Goal: Register for event/course

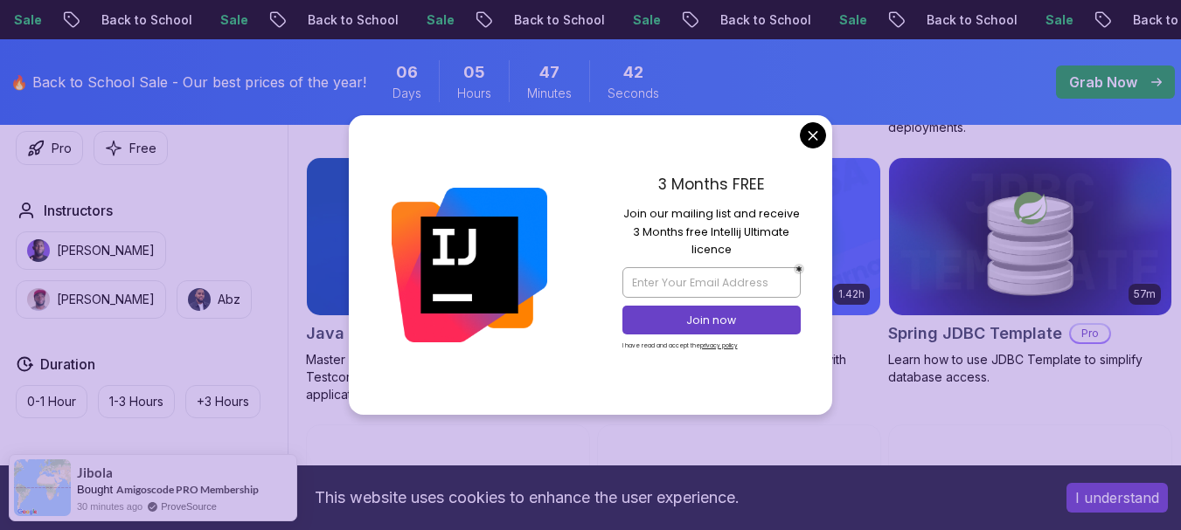
scroll to position [1160, 0]
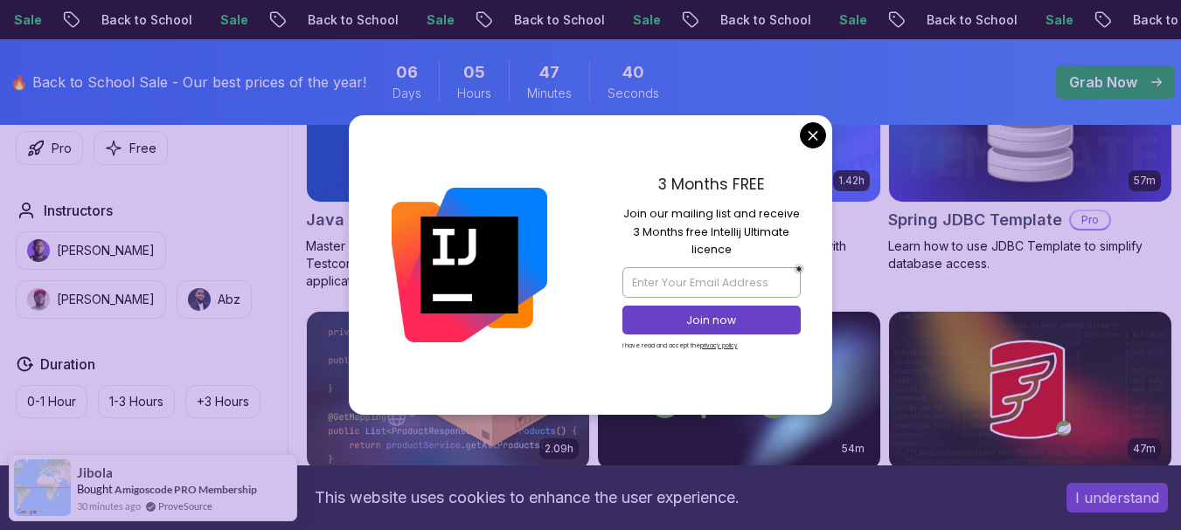
click at [812, 132] on body "Sale Back to School Sale Back to School Sale Back to School Sale Back to School…" at bounding box center [590, 301] width 1181 height 2922
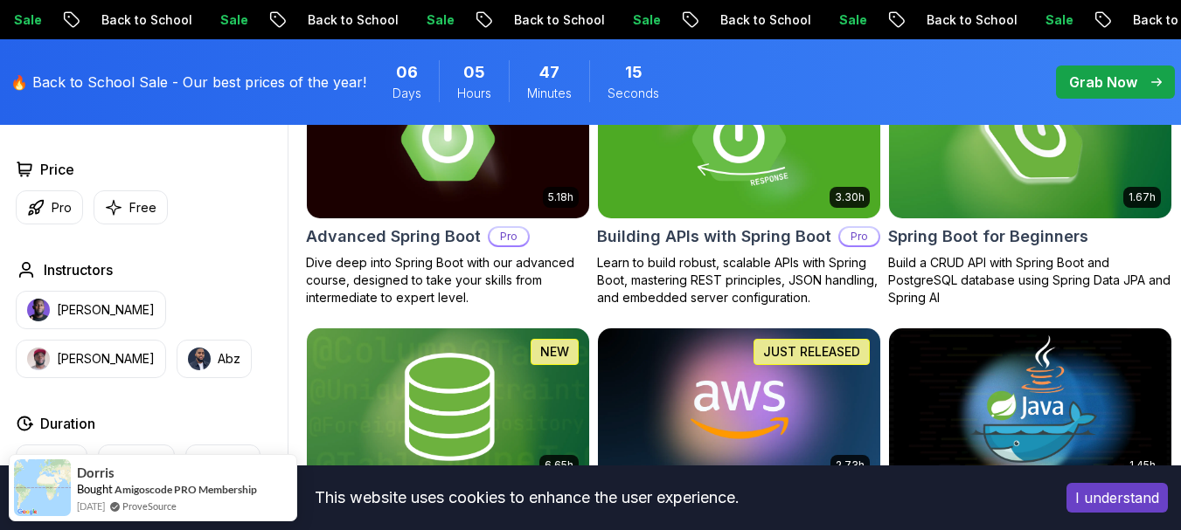
scroll to position [501, 0]
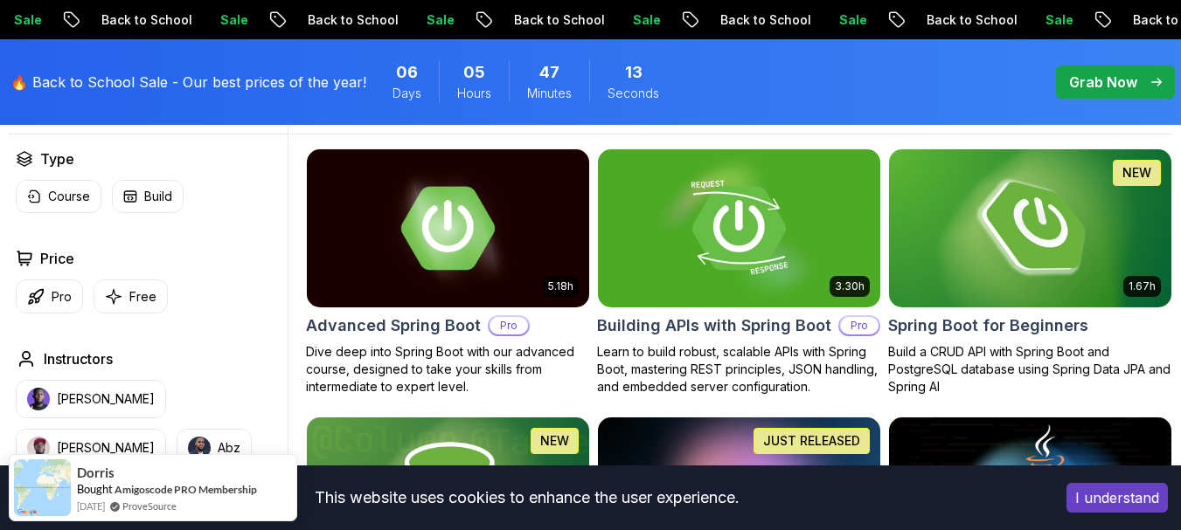
click at [927, 206] on img at bounding box center [1030, 228] width 296 height 166
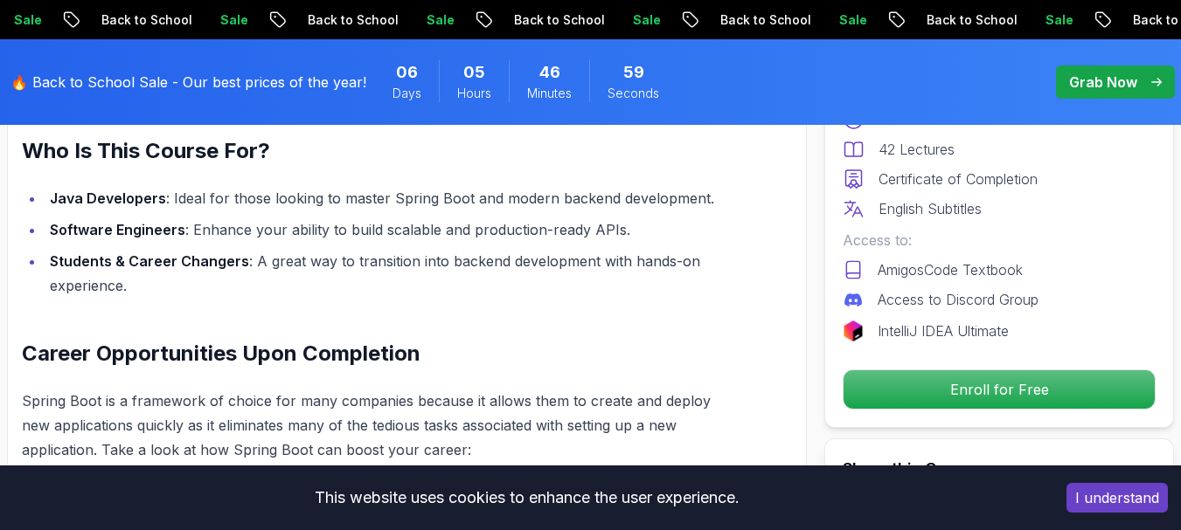
scroll to position [1527, 0]
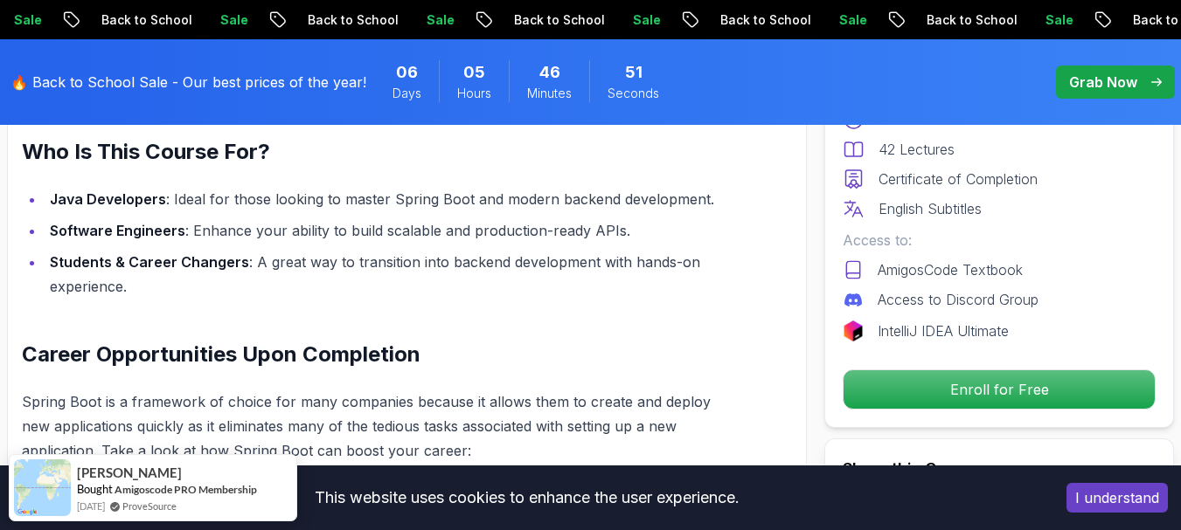
click at [1133, 489] on button "I understand" at bounding box center [1116, 498] width 101 height 30
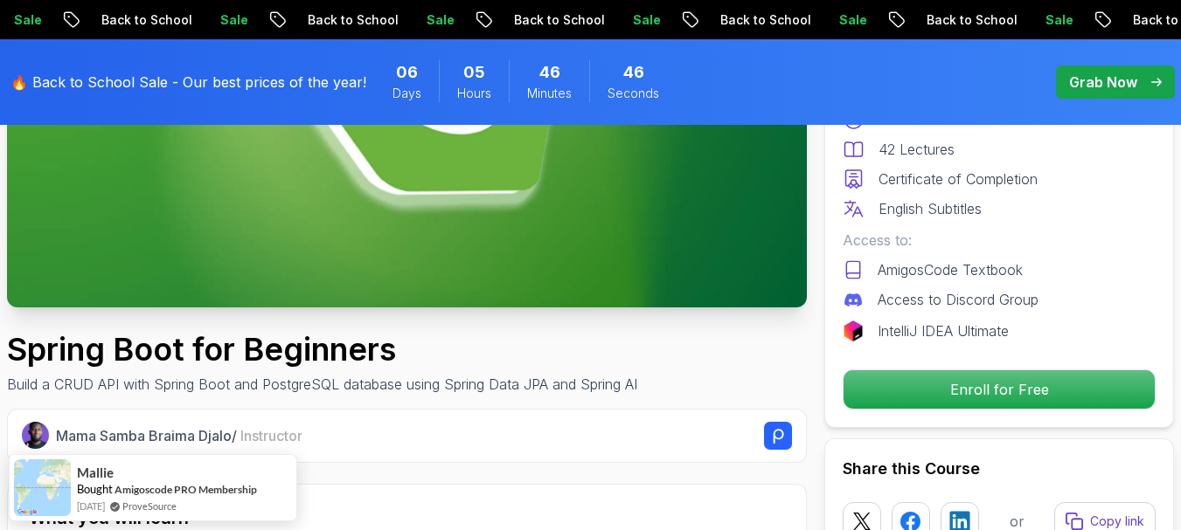
scroll to position [0, 0]
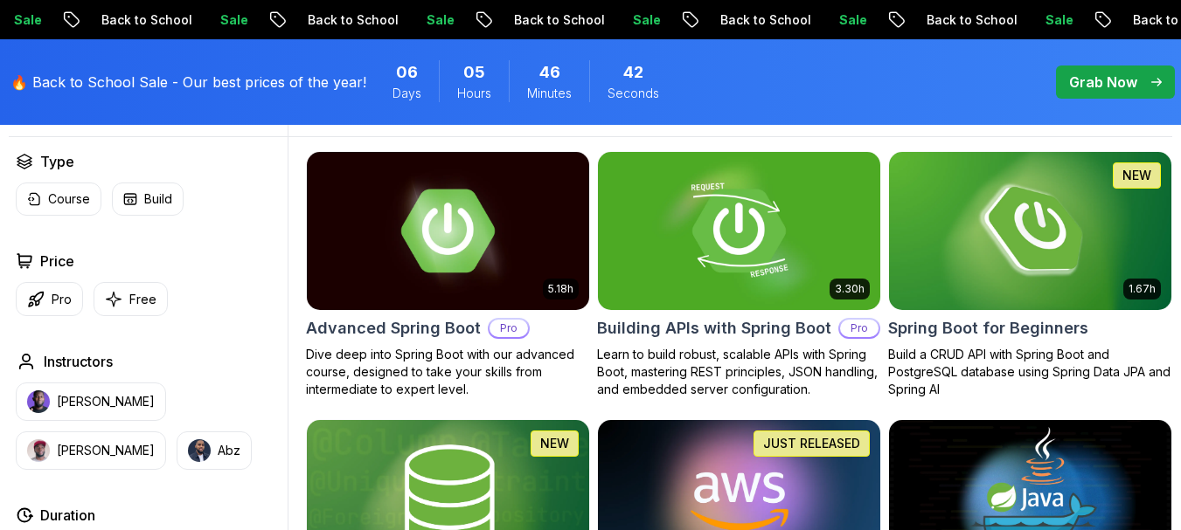
scroll to position [501, 0]
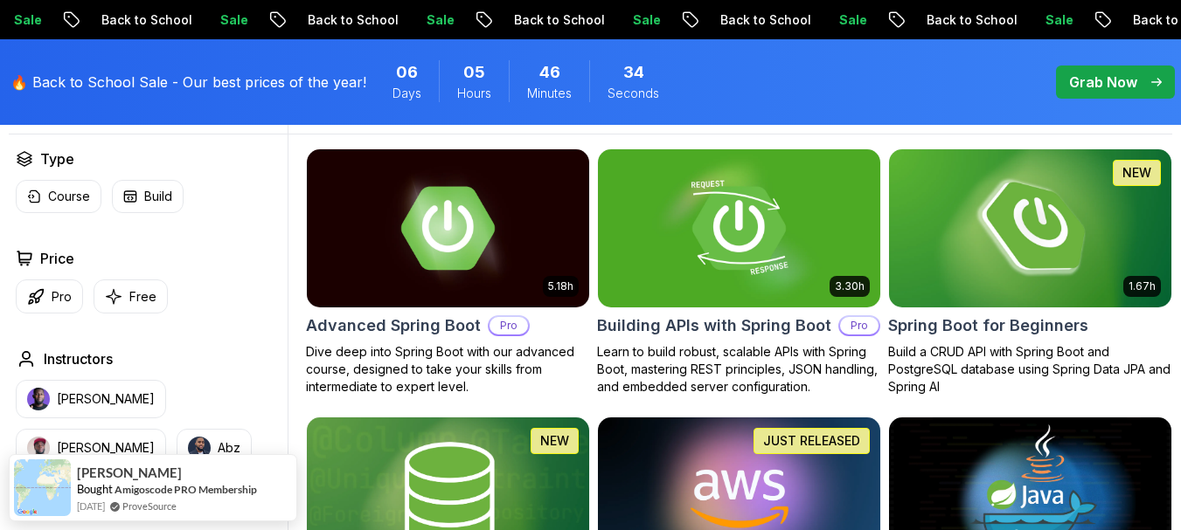
click at [973, 212] on img at bounding box center [1030, 228] width 296 height 166
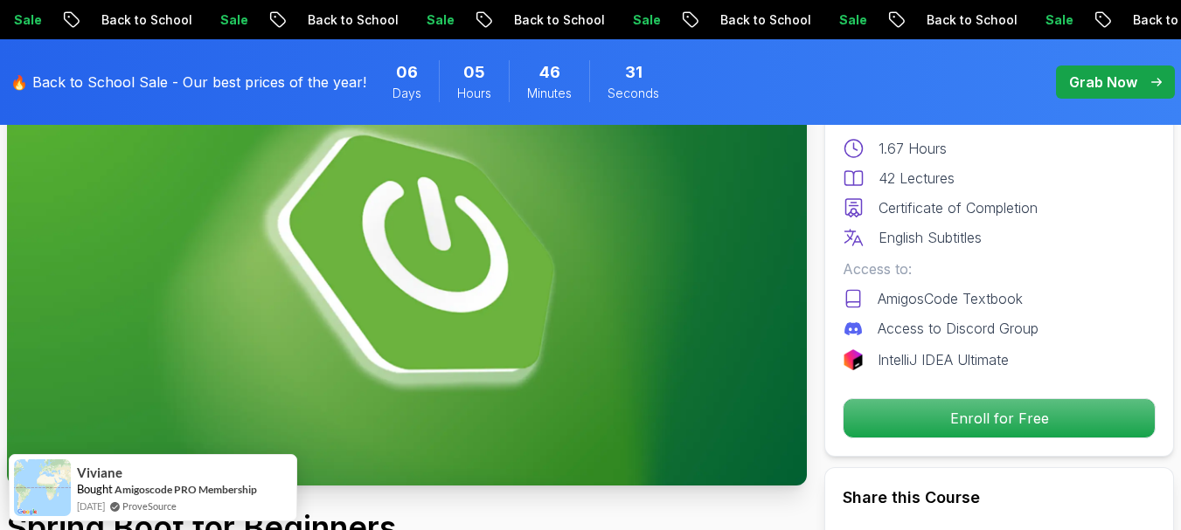
scroll to position [256, 0]
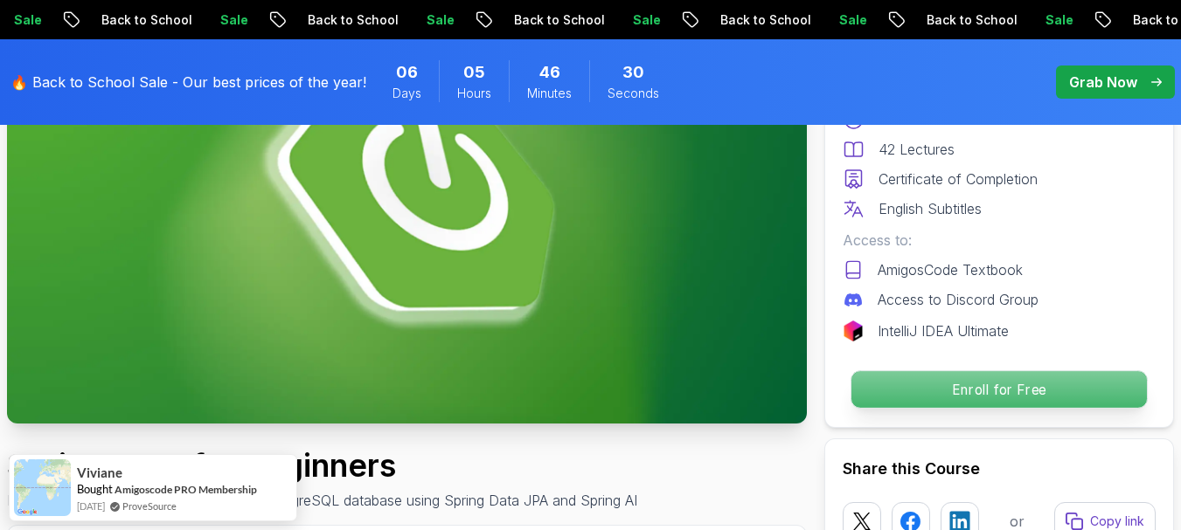
click at [929, 389] on p "Enroll for Free" at bounding box center [998, 389] width 295 height 37
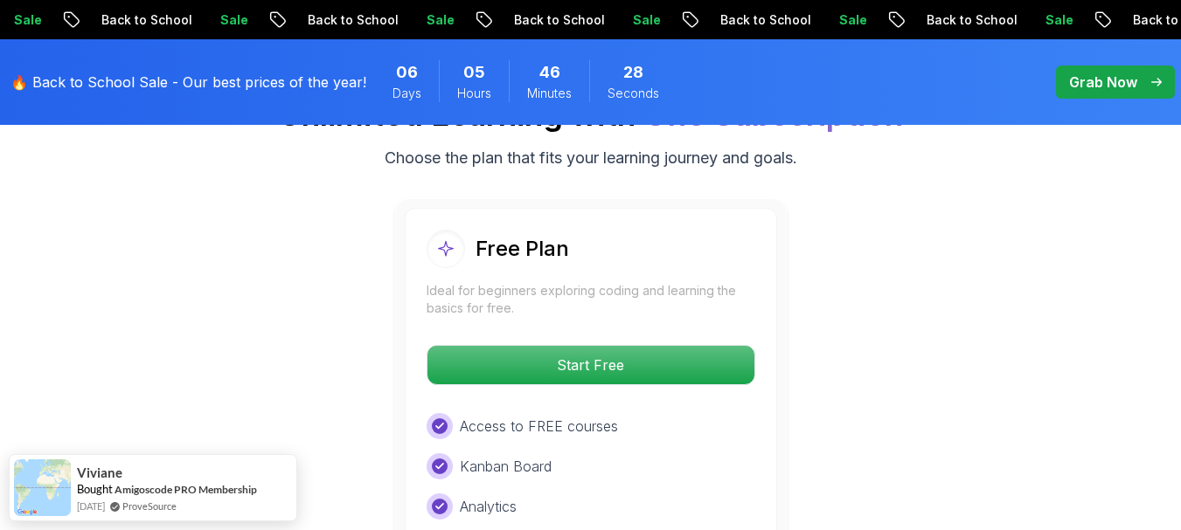
scroll to position [3653, 0]
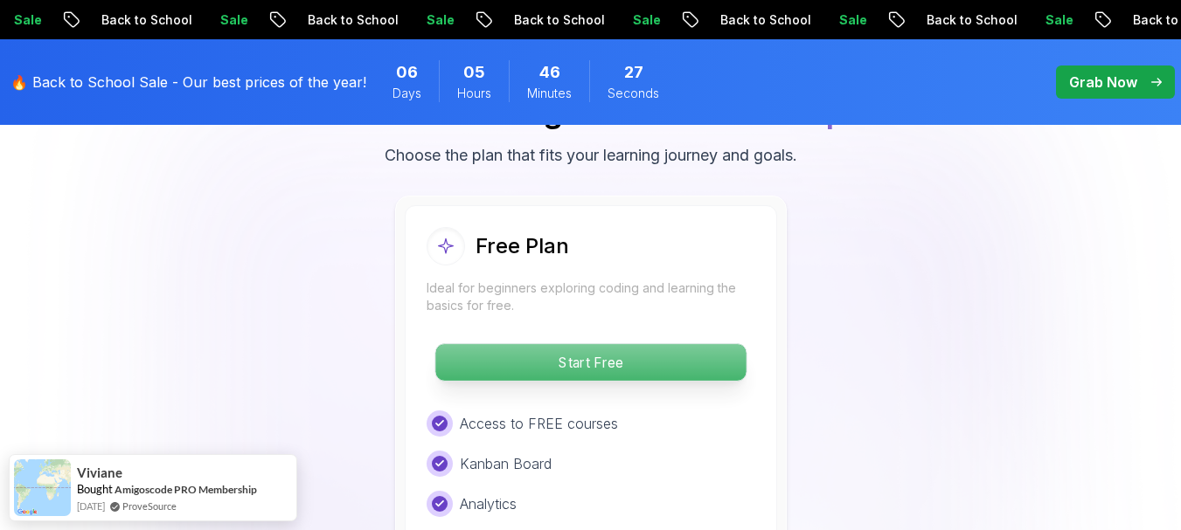
click at [654, 362] on p "Start Free" at bounding box center [590, 362] width 310 height 37
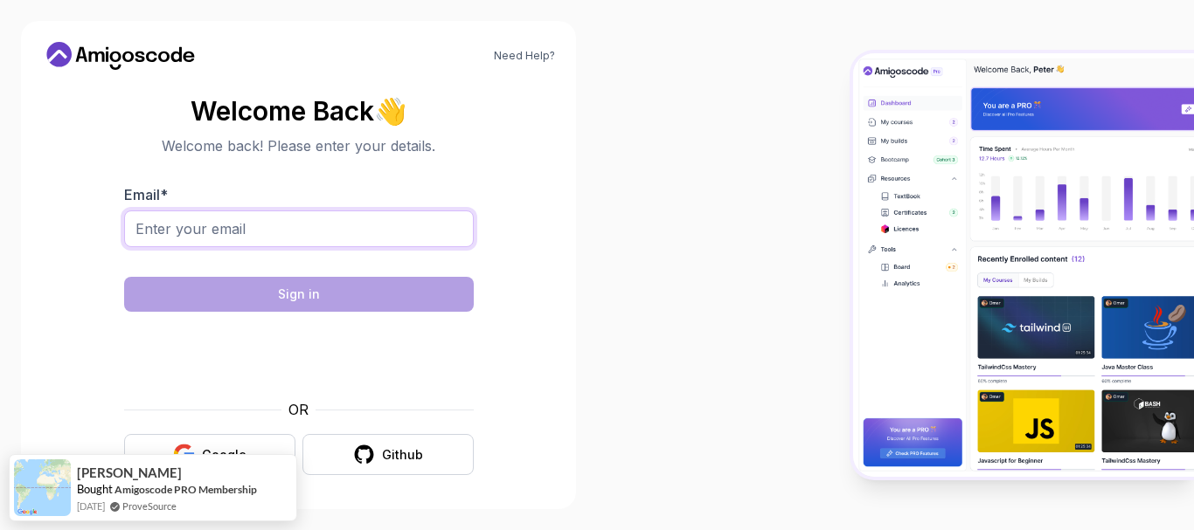
click at [267, 240] on input "Email *" at bounding box center [299, 229] width 350 height 37
type input "[PERSON_NAME][EMAIL_ADDRESS][DOMAIN_NAME]"
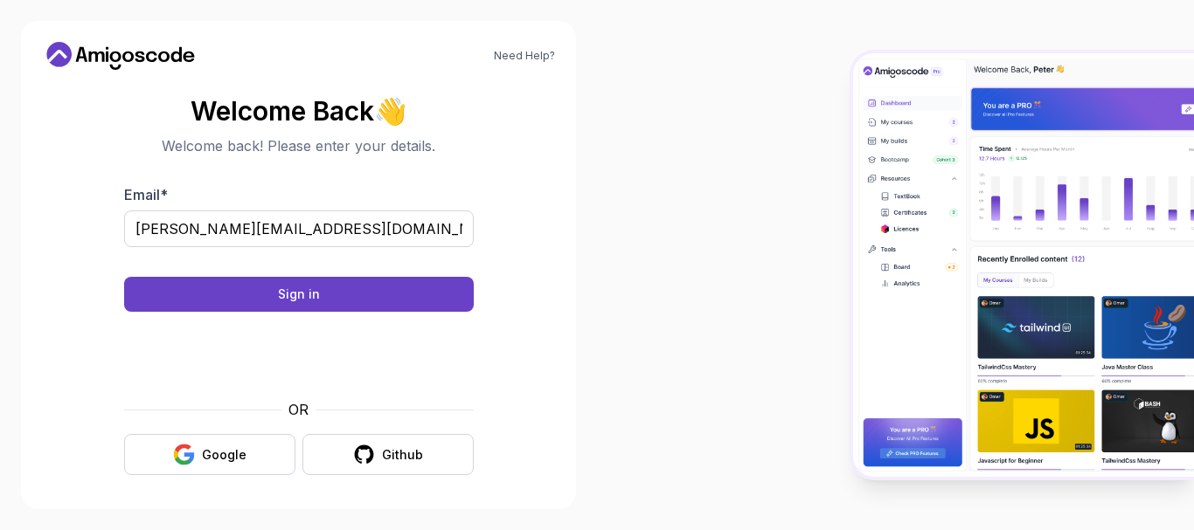
click at [246, 314] on form "Email * [PERSON_NAME][EMAIL_ADDRESS][DOMAIN_NAME] Sign in OR Google Github" at bounding box center [299, 329] width 350 height 291
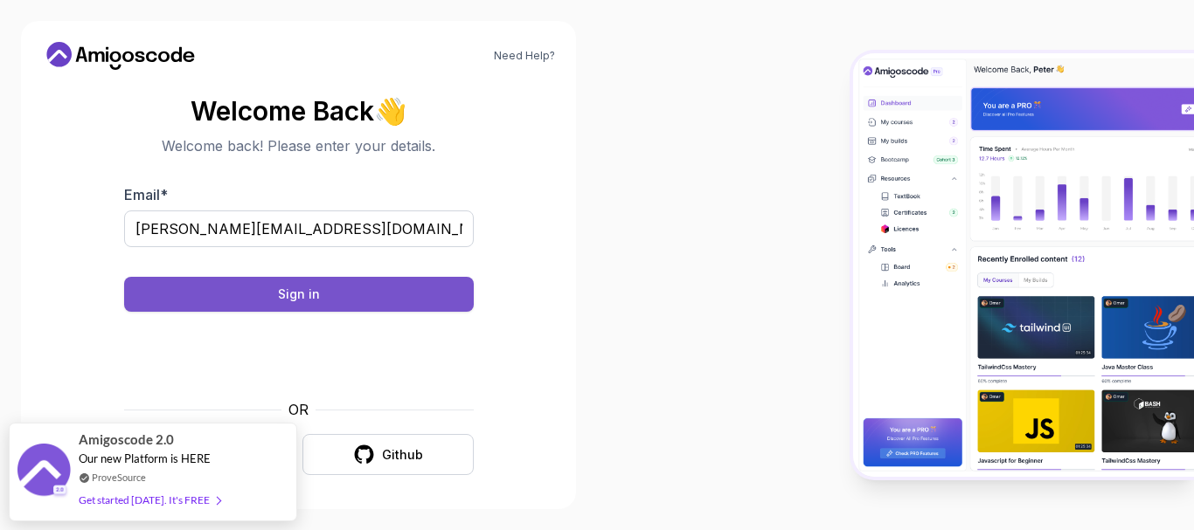
click at [251, 302] on button "Sign in" at bounding box center [299, 294] width 350 height 35
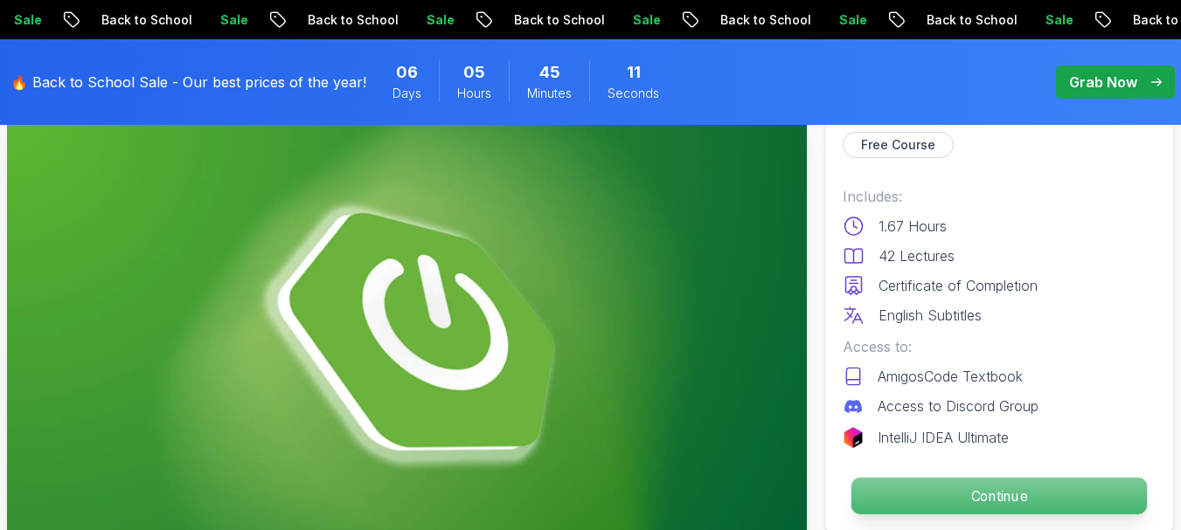
click at [905, 510] on p "Continue" at bounding box center [998, 496] width 295 height 37
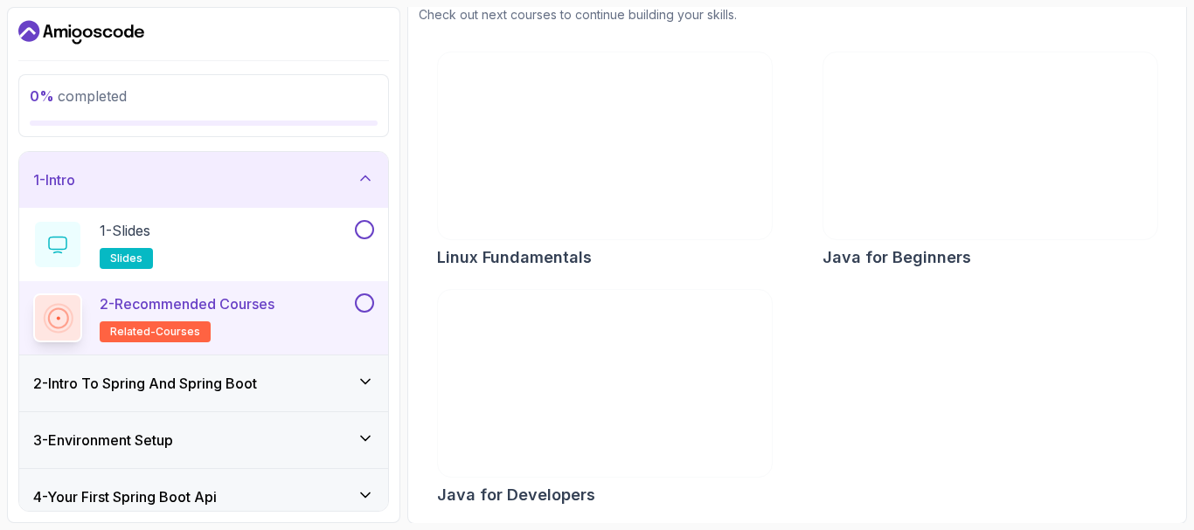
scroll to position [218, 0]
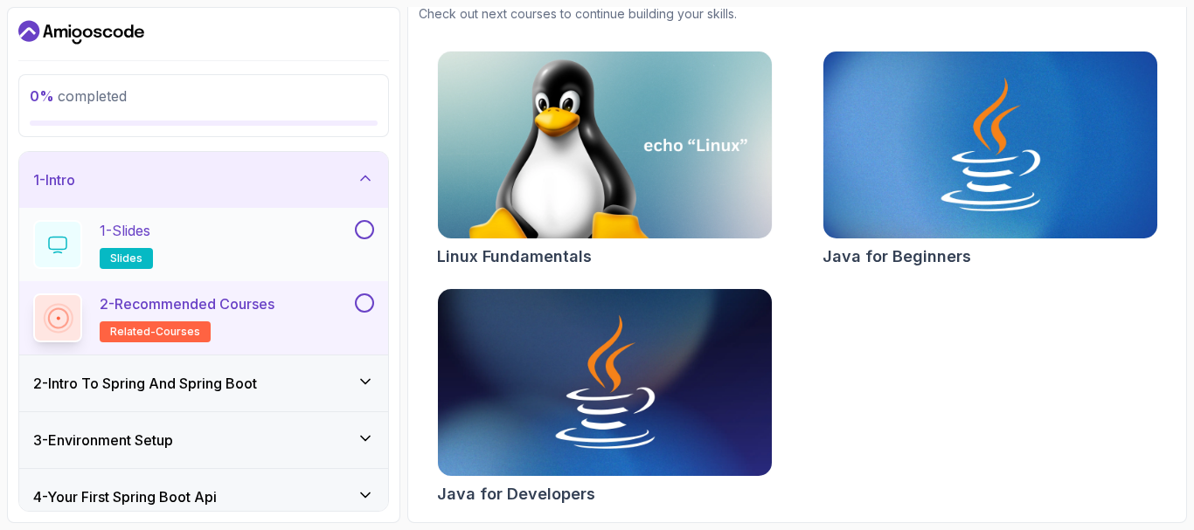
click at [330, 258] on div "1 - Slides slides" at bounding box center [192, 244] width 318 height 49
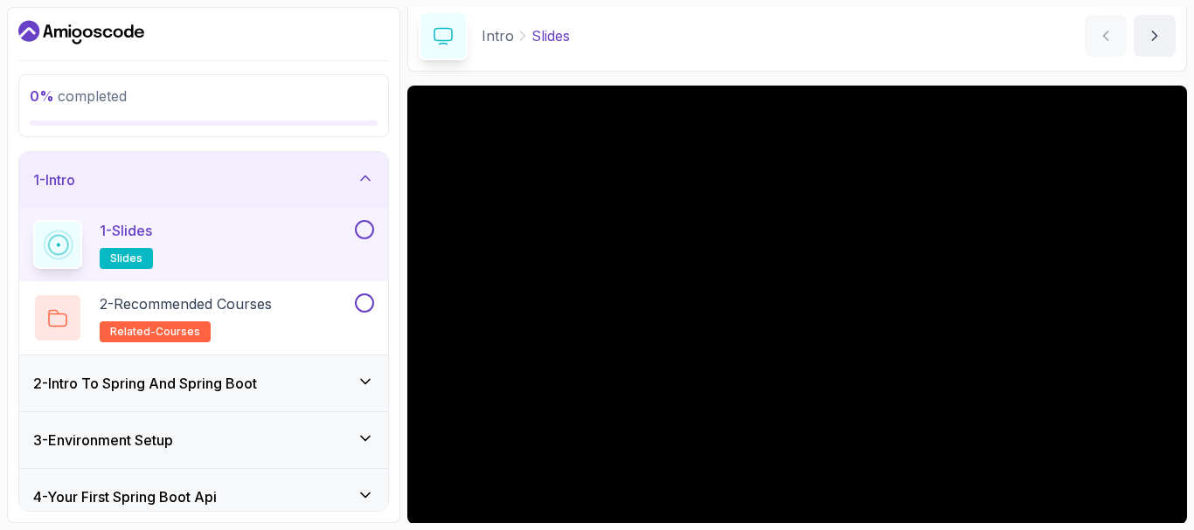
scroll to position [192, 0]
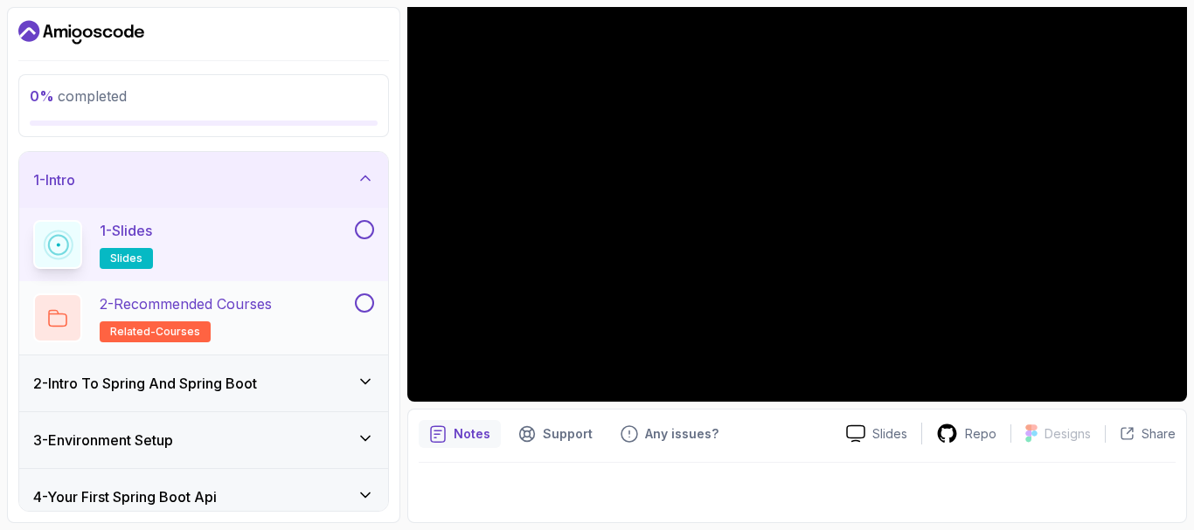
click at [272, 321] on h2 "2 - Recommended Courses related-courses" at bounding box center [186, 318] width 172 height 49
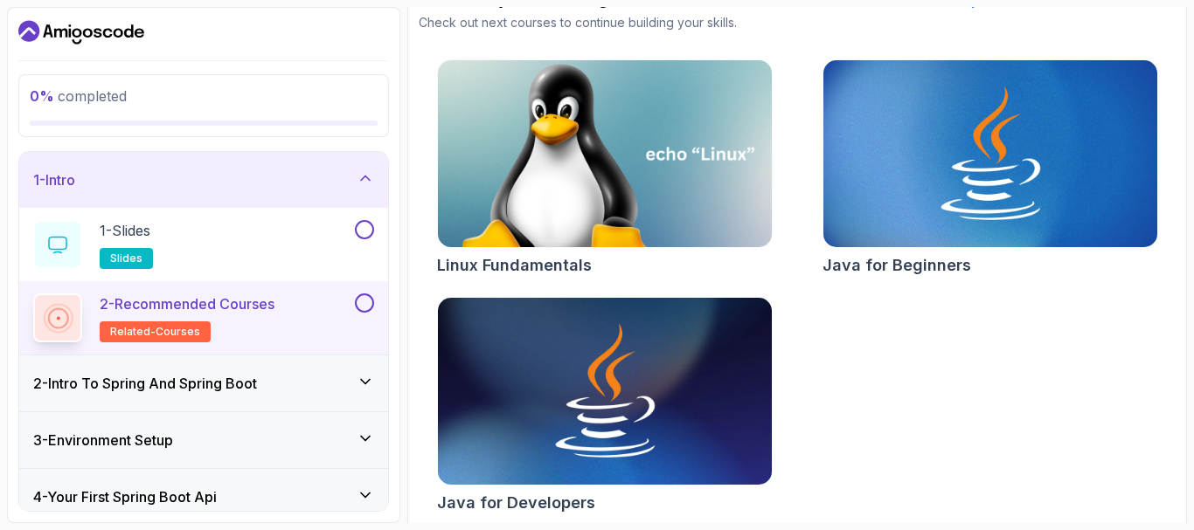
scroll to position [218, 0]
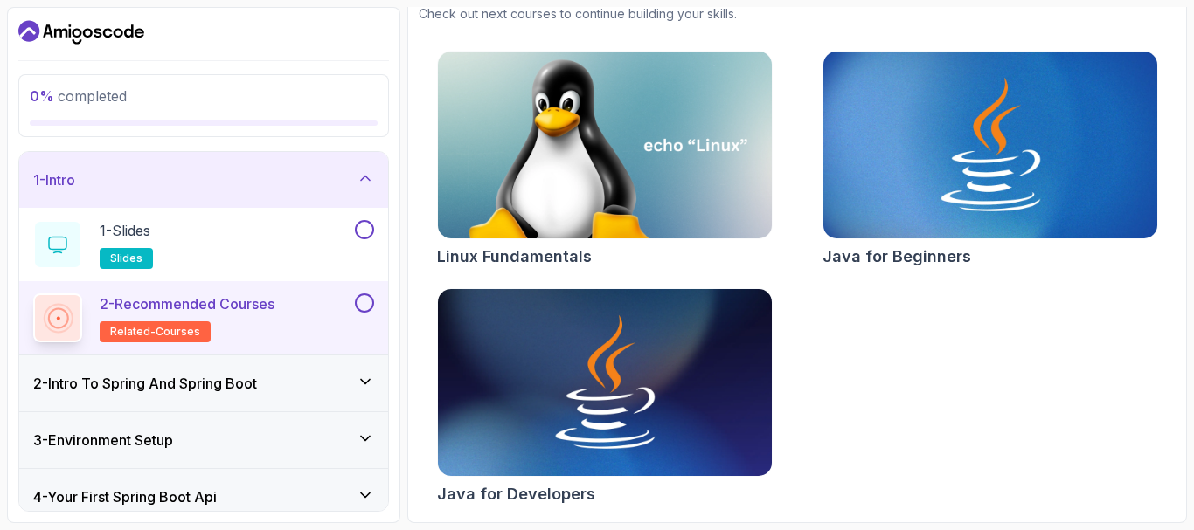
click at [205, 389] on h3 "2 - Intro To Spring And Spring Boot" at bounding box center [145, 383] width 224 height 21
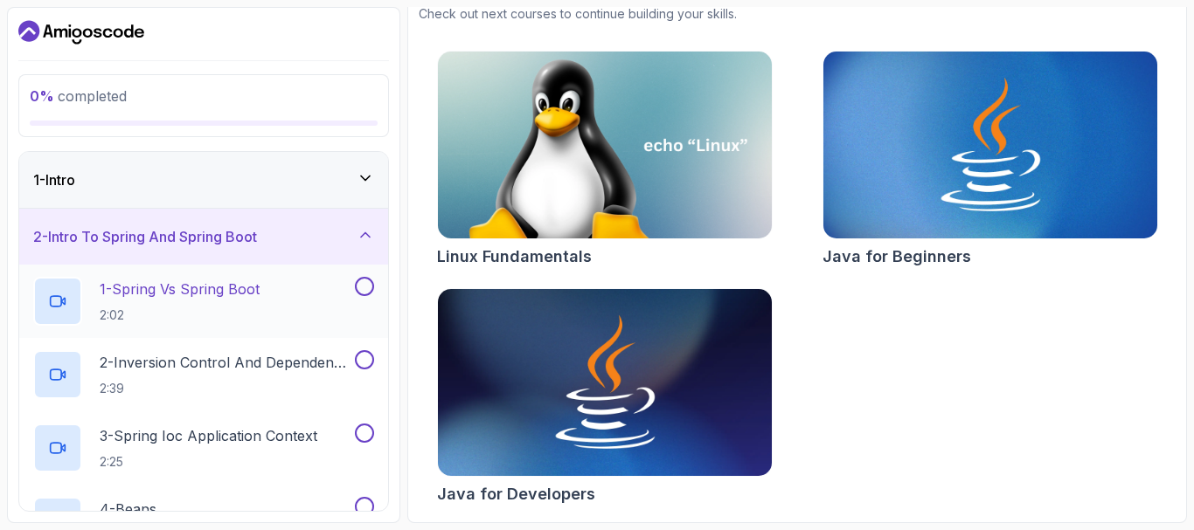
click at [224, 294] on p "1 - Spring Vs Spring Boot" at bounding box center [180, 289] width 160 height 21
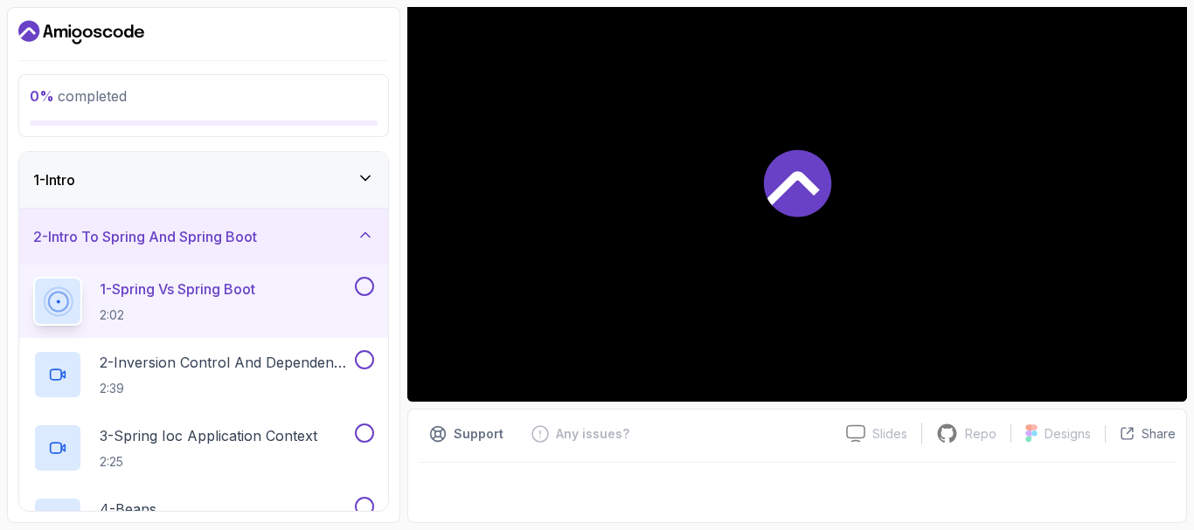
scroll to position [192, 0]
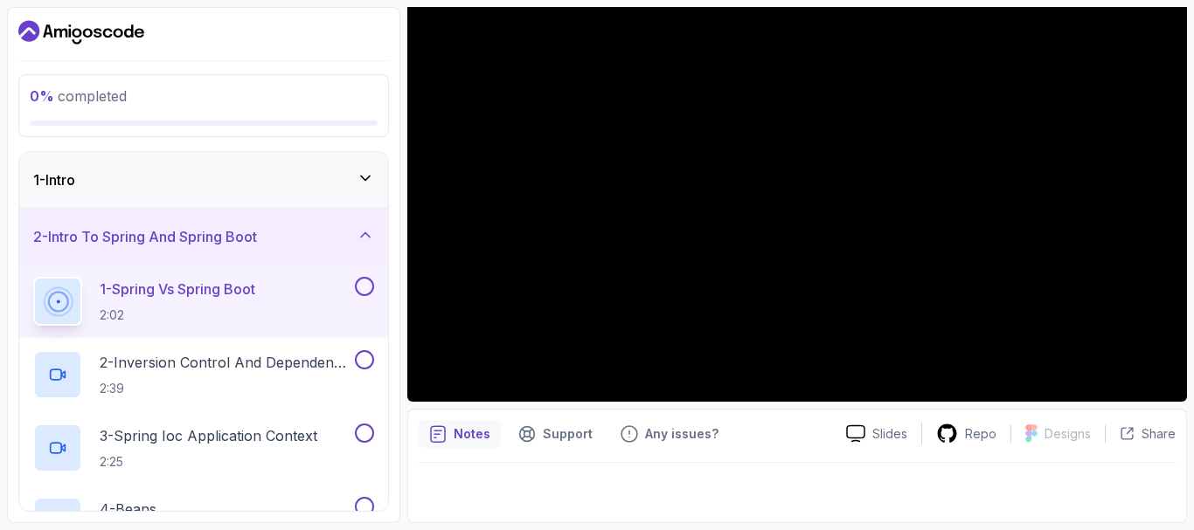
click at [320, 180] on div "1 - Intro" at bounding box center [203, 180] width 341 height 21
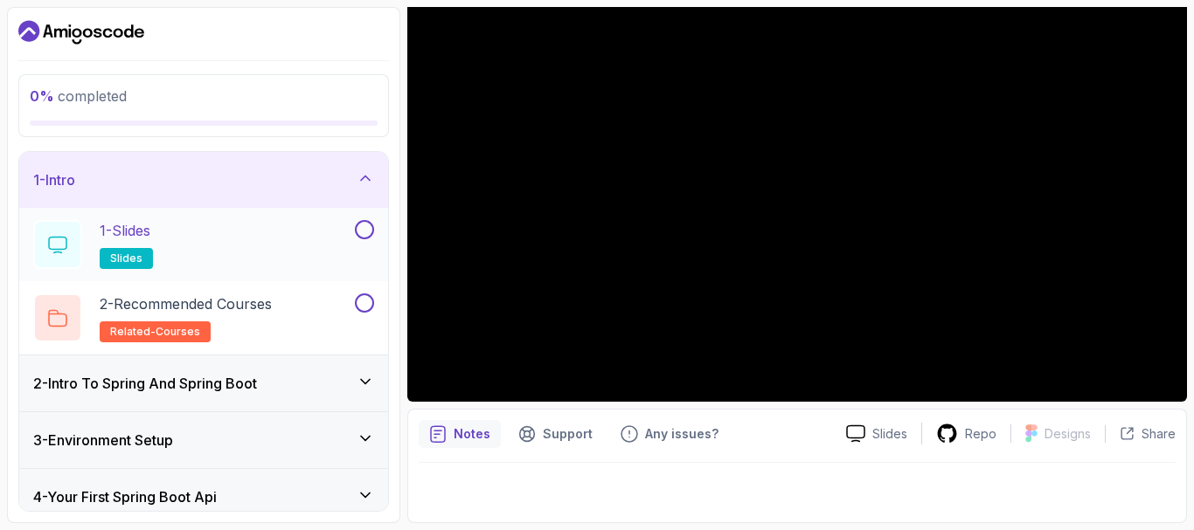
click at [111, 255] on span "slides" at bounding box center [126, 259] width 32 height 14
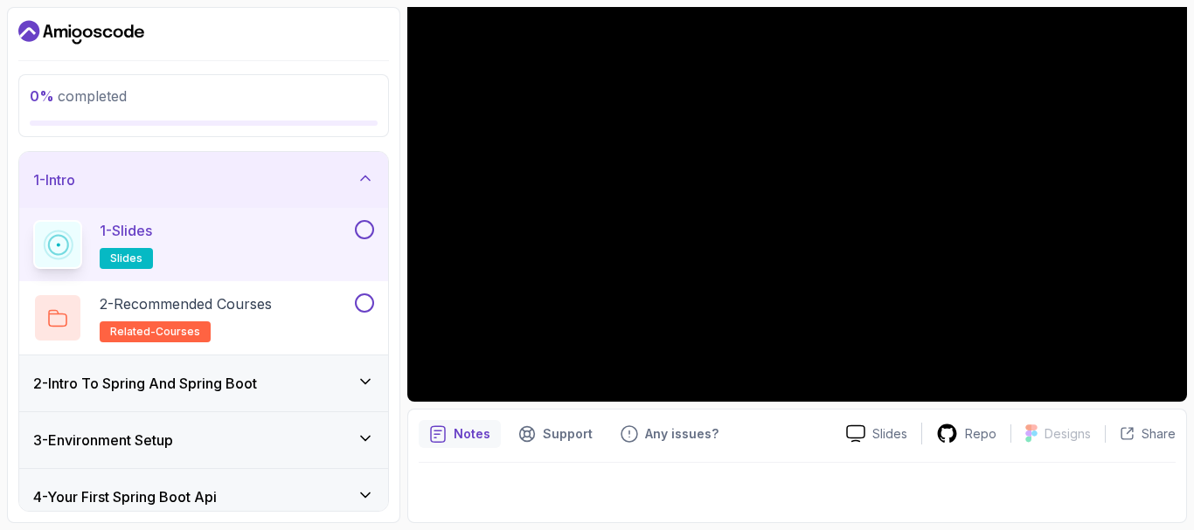
click at [835, 485] on div at bounding box center [797, 487] width 757 height 49
click at [1127, 448] on div "Notes Support Any issues? Slides Repo Designs Design not available Share" at bounding box center [797, 466] width 780 height 114
click at [879, 435] on p "Slides" at bounding box center [889, 434] width 35 height 17
click at [238, 388] on h3 "2 - Intro To Spring And Spring Boot" at bounding box center [145, 383] width 224 height 21
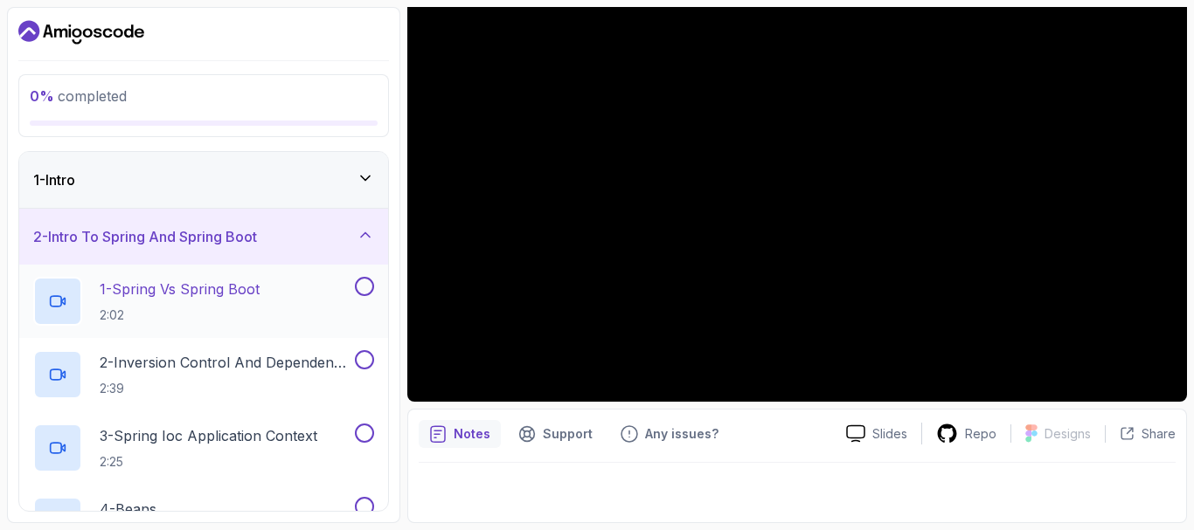
click at [253, 281] on p "1 - Spring Vs Spring Boot" at bounding box center [180, 289] width 160 height 21
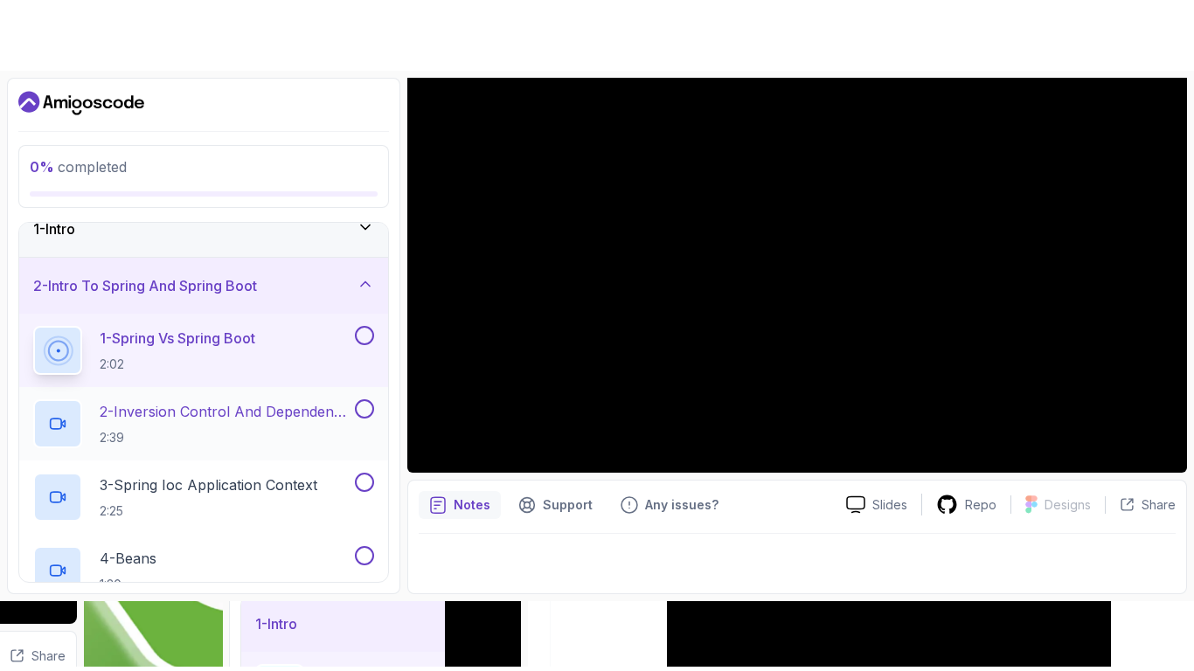
scroll to position [3, 0]
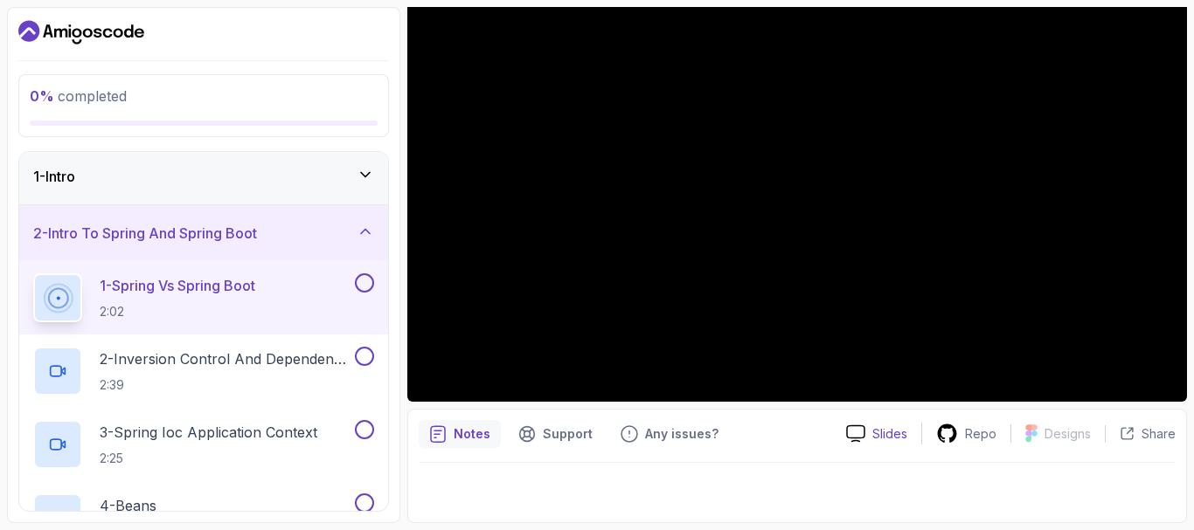
click at [881, 436] on p "Slides" at bounding box center [889, 434] width 35 height 17
click at [471, 423] on div "Notes" at bounding box center [460, 434] width 82 height 28
click at [458, 433] on p "Notes" at bounding box center [472, 434] width 37 height 17
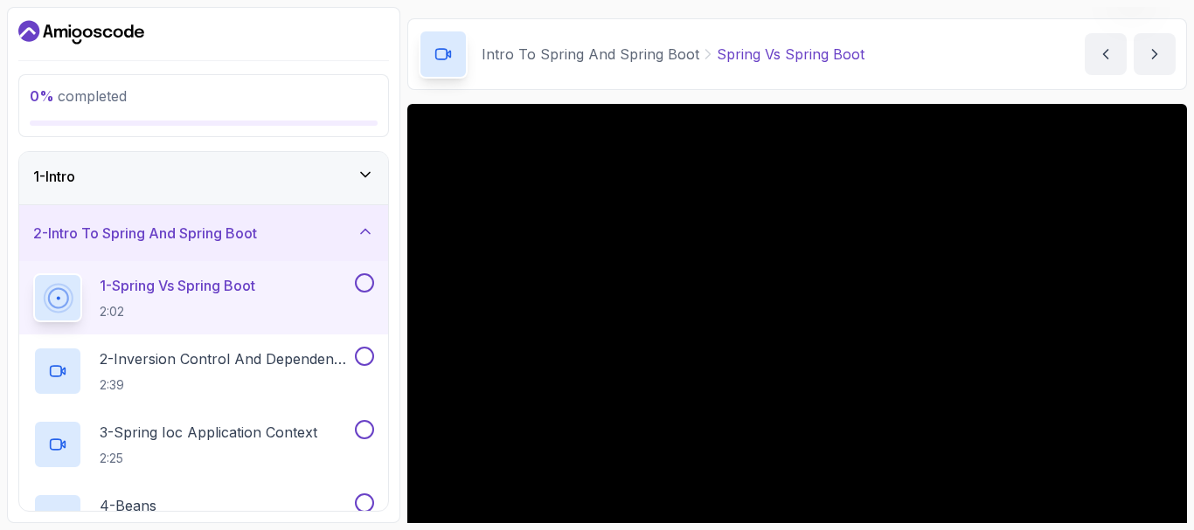
scroll to position [192, 0]
